Goal: Information Seeking & Learning: Learn about a topic

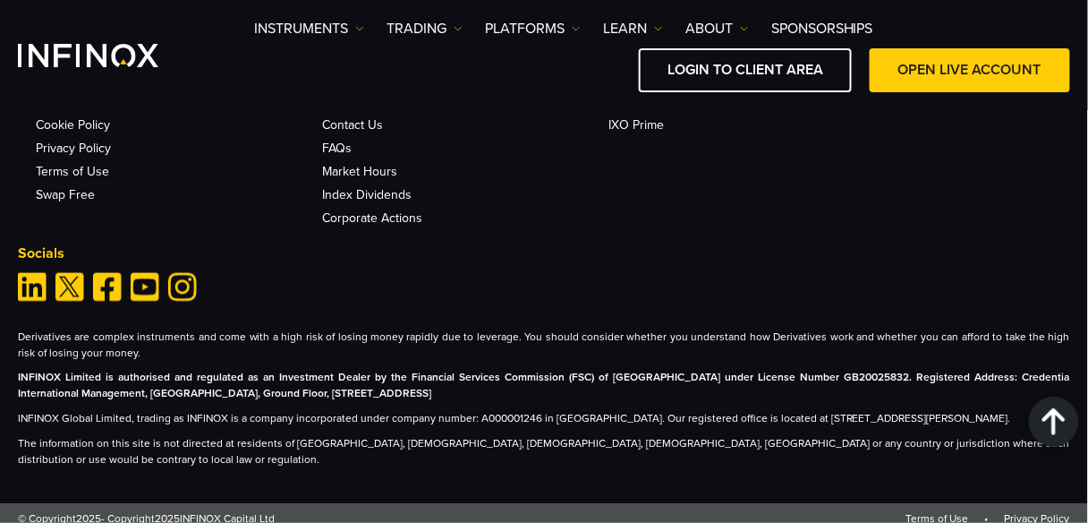
scroll to position [7277, 0]
drag, startPoint x: 20, startPoint y: 365, endPoint x: 144, endPoint y: 423, distance: 137.3
click at [144, 423] on div "Derivatives are complex instruments and come with a high risk of losing money r…" at bounding box center [544, 399] width 1052 height 140
click at [62, 381] on strong "INFINOX Limited is authorised and regulated as an Investment Dealer by the Fina…" at bounding box center [544, 386] width 1052 height 29
drag, startPoint x: 18, startPoint y: 364, endPoint x: 152, endPoint y: 428, distance: 148.5
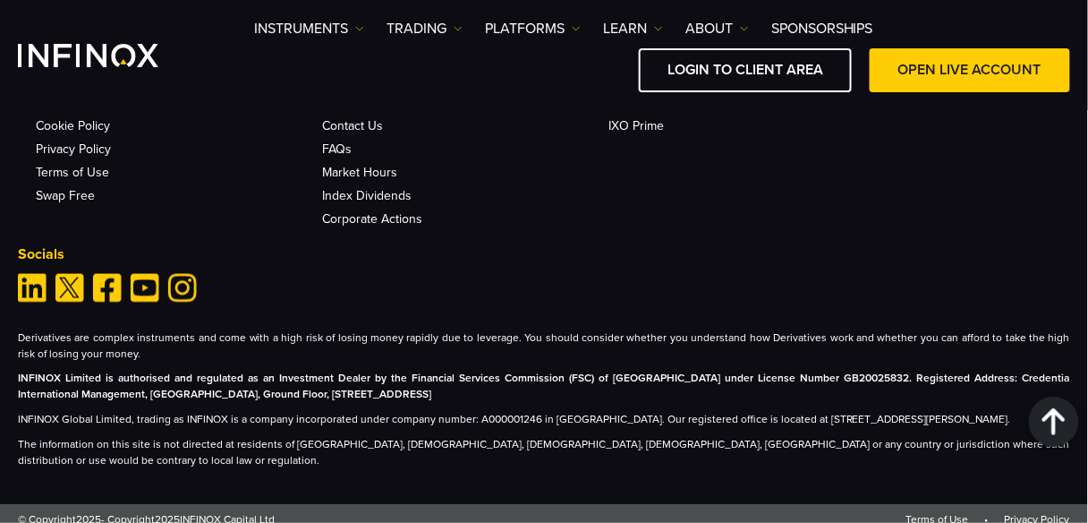
click at [152, 428] on div "Derivatives are complex instruments and come with a high risk of losing money r…" at bounding box center [544, 399] width 1052 height 140
click at [93, 376] on strong "INFINOX Limited is authorised and regulated as an Investment Dealer by the Fina…" at bounding box center [544, 386] width 1052 height 29
drag, startPoint x: 16, startPoint y: 360, endPoint x: 158, endPoint y: 422, distance: 155.4
click at [158, 422] on div "More than a trading platform. We are your trading partner. Legal Legal Document…" at bounding box center [544, 200] width 1088 height 537
copy div "INFINOX Limited is authorised and regulated as an Investment Dealer by the Fina…"
